Goal: Navigation & Orientation: Understand site structure

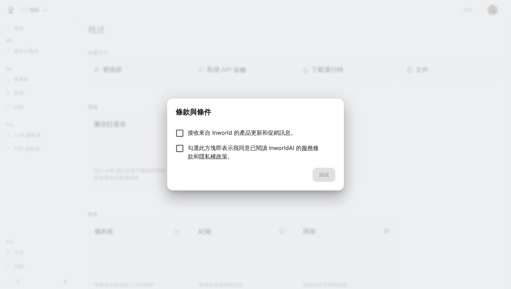
click at [188, 131] on font "接收來自 Inworld 的產品更新和促銷訊息。" at bounding box center [242, 132] width 109 height 7
click at [321, 177] on font "繼續" at bounding box center [324, 175] width 10 height 6
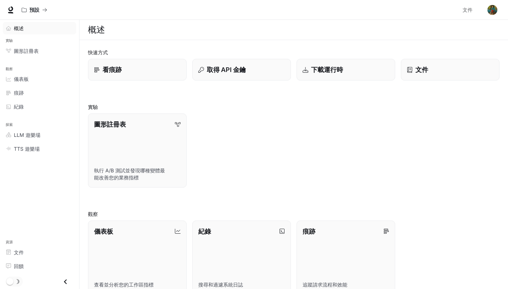
click at [35, 29] on div "概述" at bounding box center [43, 27] width 59 height 7
click at [57, 56] on link "圖形註冊表" at bounding box center [39, 51] width 73 height 12
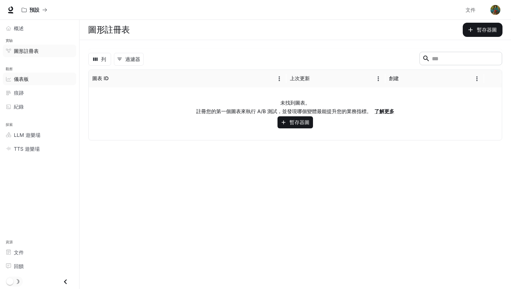
click at [15, 82] on font "儀表板" at bounding box center [21, 79] width 15 height 6
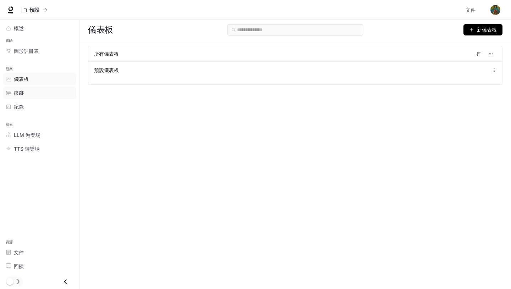
click at [13, 95] on span "痕跡" at bounding box center [10, 92] width 8 height 5
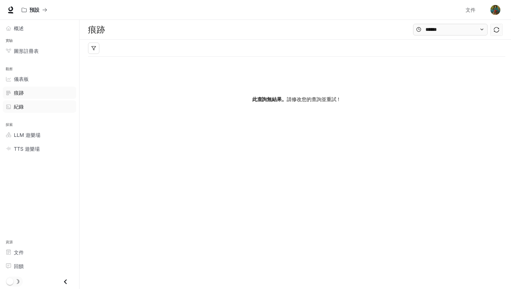
click at [14, 110] on font "紀錄" at bounding box center [19, 107] width 10 height 6
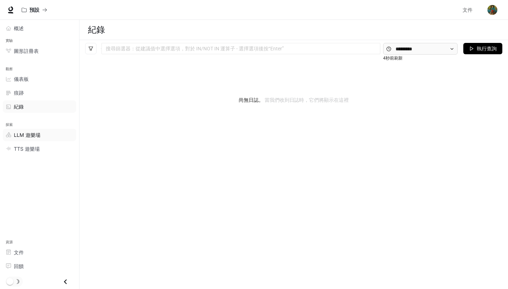
click at [29, 137] on font "LLM 遊樂場" at bounding box center [27, 135] width 27 height 6
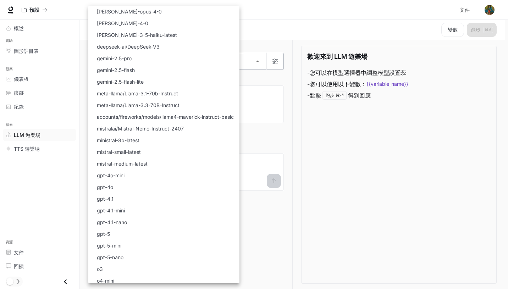
click at [262, 63] on body "跳至主要內容 預設 文件 文件 入口網站 概述 實驗 圖形註冊表 觀察 儀表板 痕跡 紀錄 探索 LLM 遊樂場 TTS 遊樂場 資源 文件 回饋 LLM 遊…" at bounding box center [254, 144] width 508 height 289
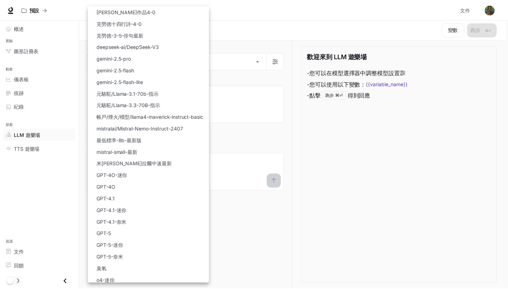
scroll to position [15, 0]
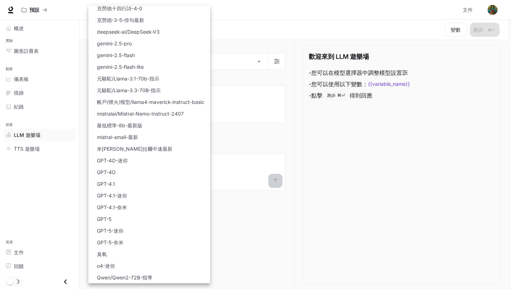
click at [259, 115] on div at bounding box center [255, 144] width 511 height 289
